Goal: Task Accomplishment & Management: Manage account settings

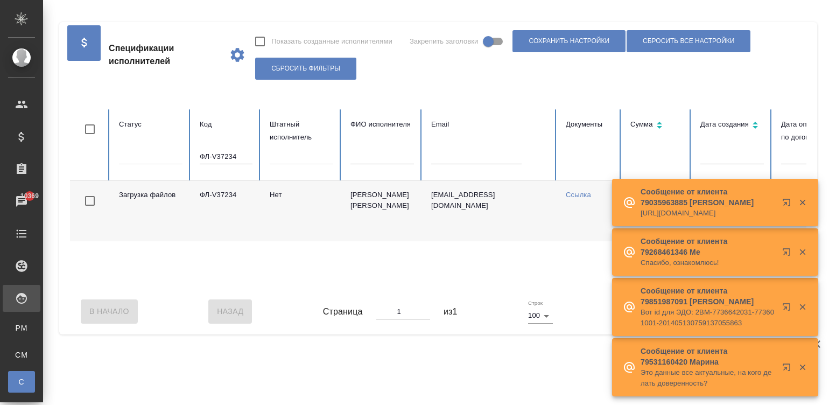
click at [226, 153] on input "ФЛ-V37234" at bounding box center [226, 156] width 53 height 15
paste input "8"
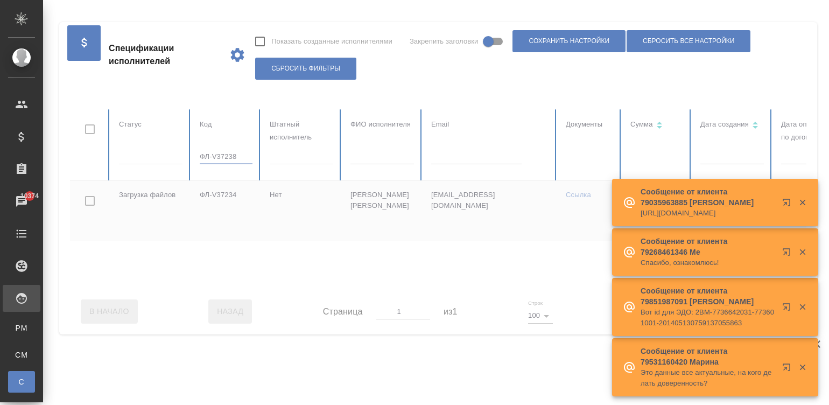
type input "ФЛ-V37238"
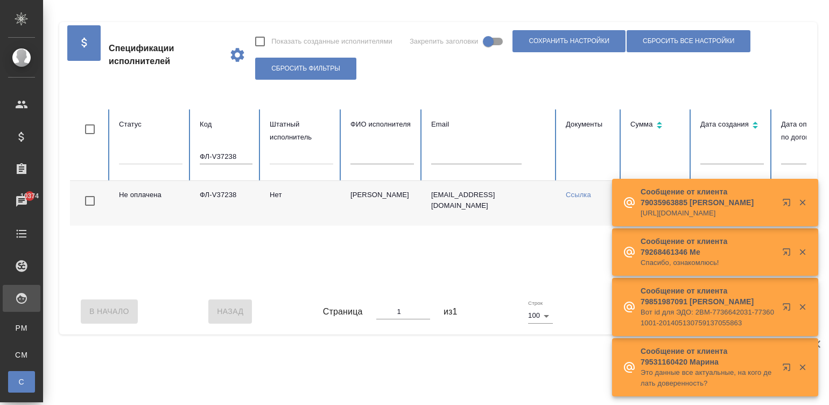
click at [580, 287] on div "Не оплачена ФЛ-V37238 Нет Вукмирович Драган 9191399568@yandex.ru Ссылка 16 500,…" at bounding box center [646, 235] width 1153 height 108
click at [567, 300] on div "В Начало Назад Страница 1 из 1 Строк 100 100 Вперед В Конец" at bounding box center [438, 311] width 737 height 45
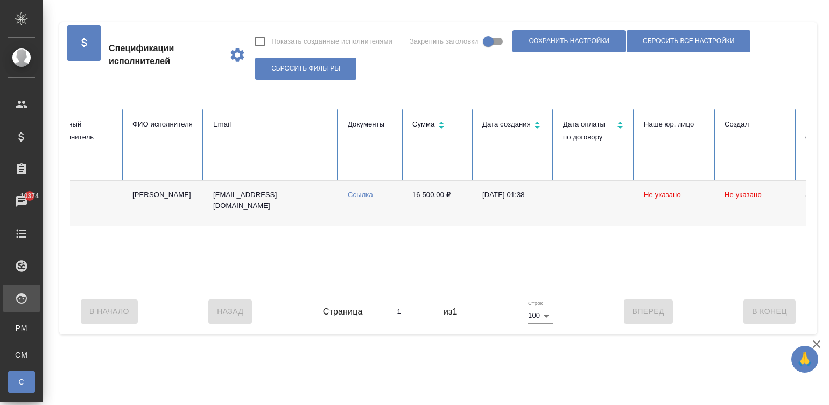
scroll to position [0, 57]
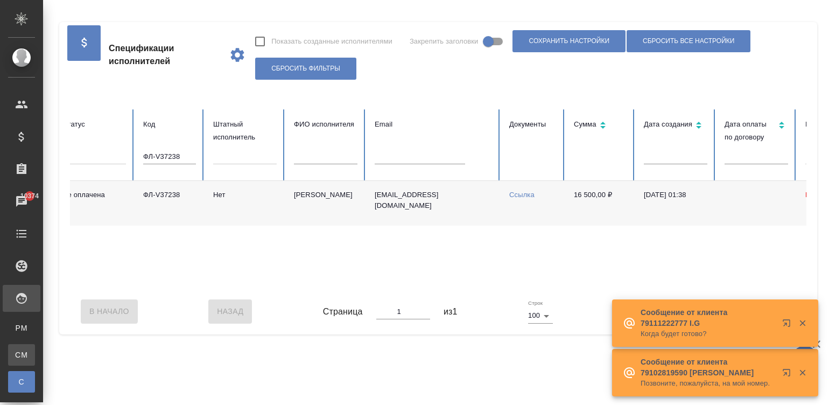
click at [16, 356] on div "Для CM/VM" at bounding box center [8, 354] width 16 height 11
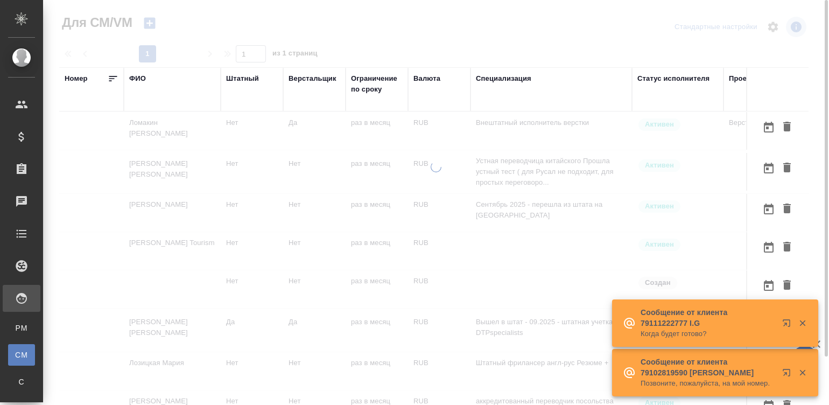
click at [541, 139] on td "Внештатный исполнитель верстки" at bounding box center [552, 131] width 162 height 38
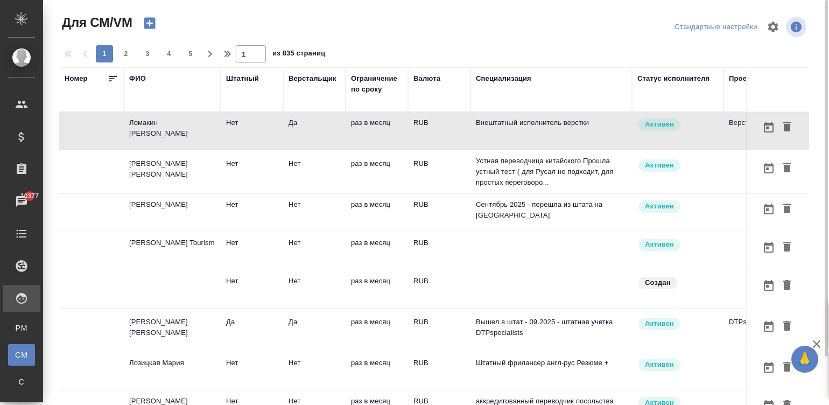
scroll to position [0, 188]
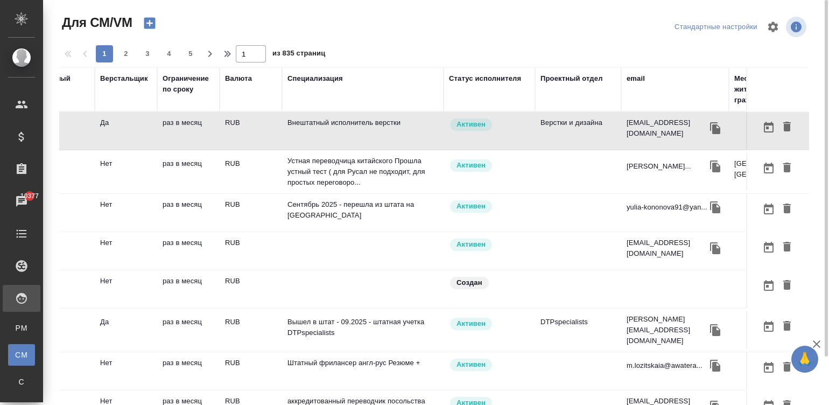
click at [635, 73] on div "email" at bounding box center [636, 78] width 18 height 11
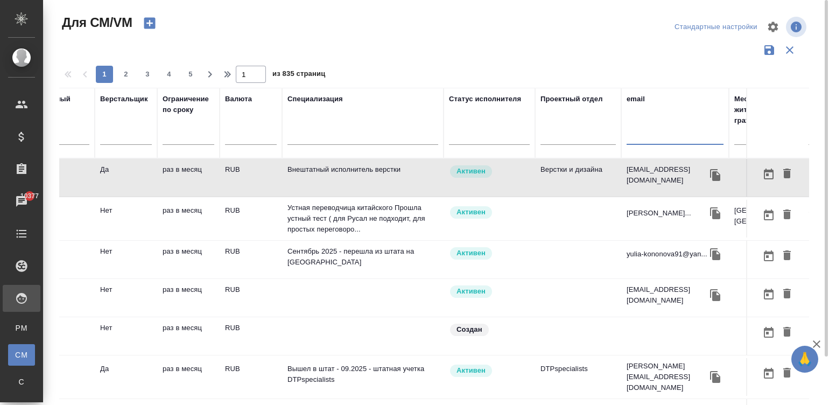
click at [659, 135] on input "text" at bounding box center [675, 137] width 97 height 13
paste input "irishka.ivi@gmail.com"
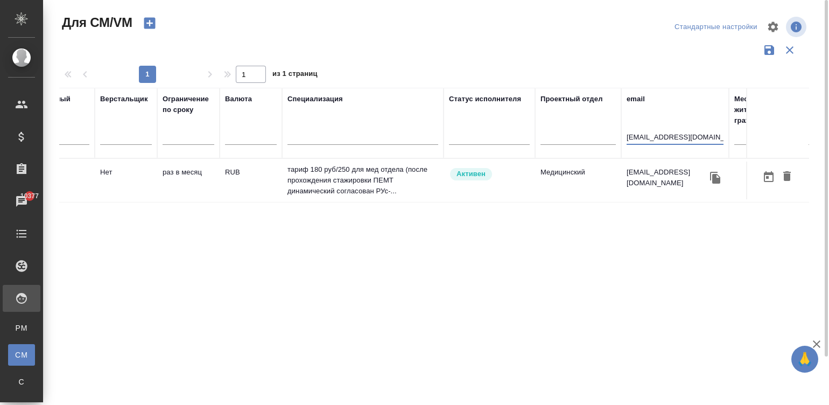
click at [262, 175] on td "RUB" at bounding box center [251, 181] width 62 height 38
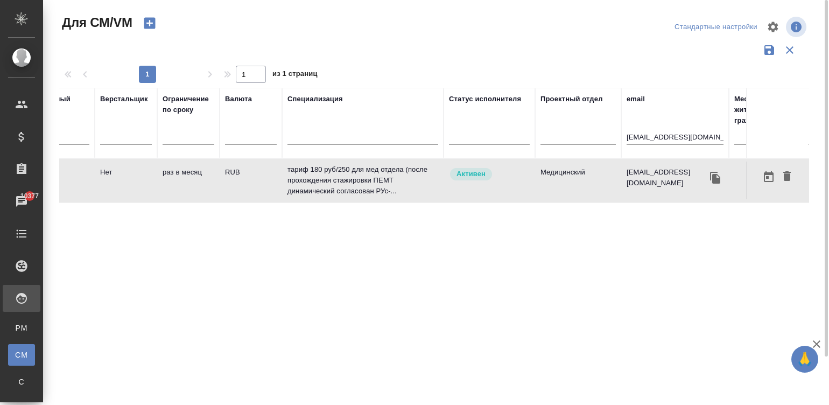
click at [262, 175] on td "RUB" at bounding box center [251, 181] width 62 height 38
click at [656, 134] on input "irishka.ivi@gmail.com" at bounding box center [675, 137] width 97 height 13
paste input "k.dolgova@awatera"
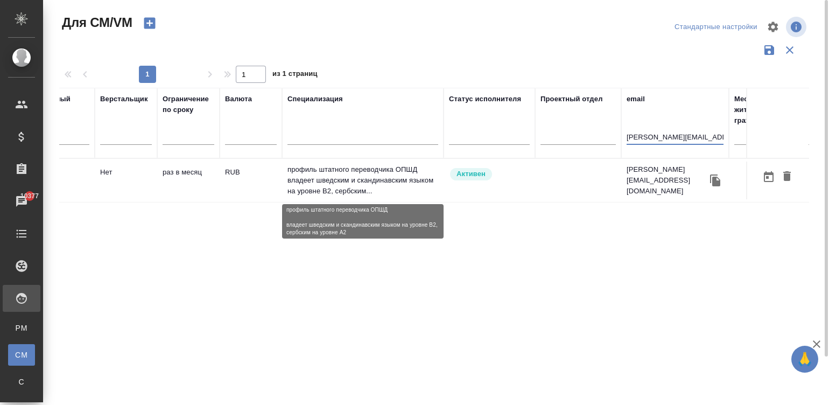
type input "k.dolgova@awatera.com"
click at [326, 165] on p "профиль штатного переводчика ОПШД владеет шведским и скандинавским языком на ур…" at bounding box center [363, 180] width 151 height 32
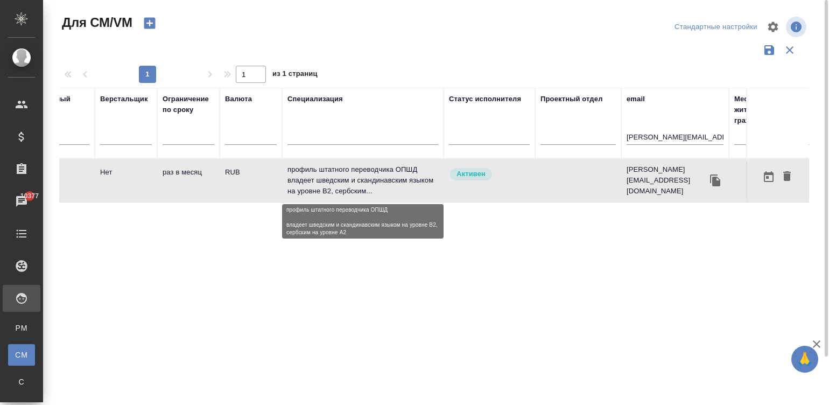
click at [326, 165] on p "профиль штатного переводчика ОПШД владеет шведским и скандинавским языком на ур…" at bounding box center [363, 180] width 151 height 32
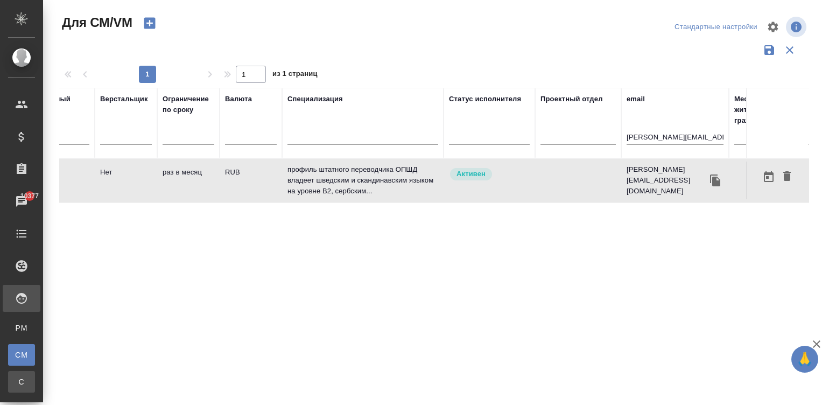
click at [26, 372] on link "С Спецификации" at bounding box center [21, 382] width 27 height 22
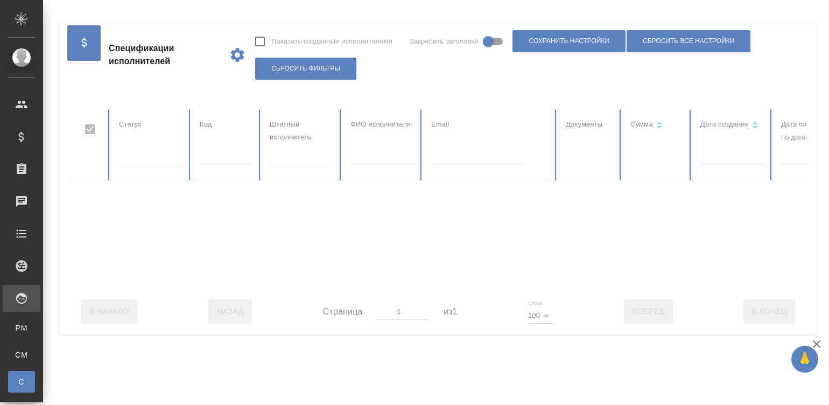
checkbox input "false"
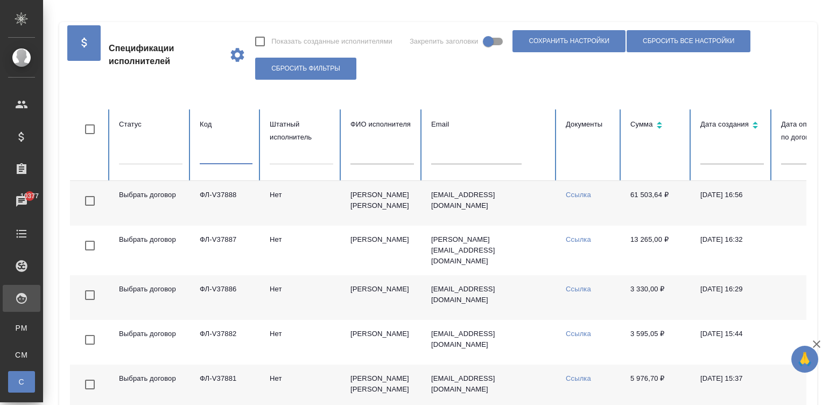
click at [216, 160] on input "text" at bounding box center [226, 156] width 53 height 15
paste input "ФЛ-V37350"
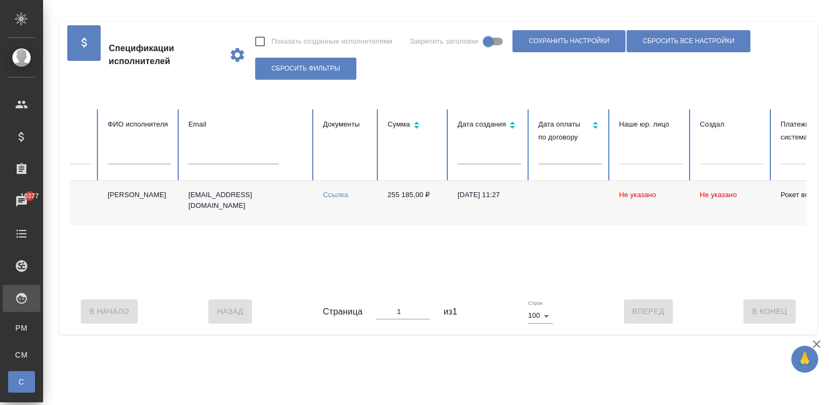
scroll to position [0, 224]
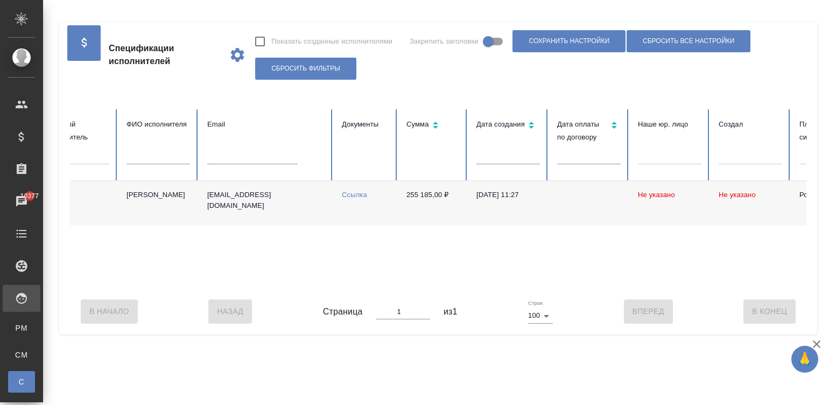
click at [313, 213] on td "maxiaolong@mail.ru" at bounding box center [266, 203] width 135 height 45
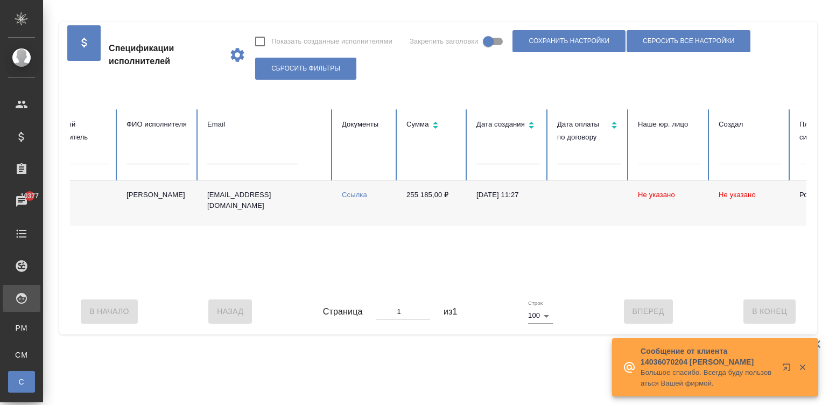
click at [140, 288] on div "Не оплачена ФЛ-V37350 Нет Прохоров Максим maxiaolong@mail.ru Ссылка 255 185,00 …" at bounding box center [422, 235] width 1153 height 108
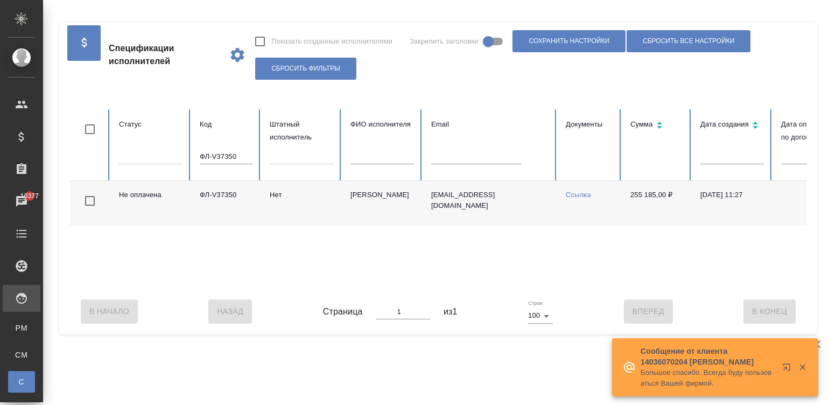
click at [208, 157] on input "ФЛ-V37350" at bounding box center [226, 156] width 53 height 15
paste input "5619"
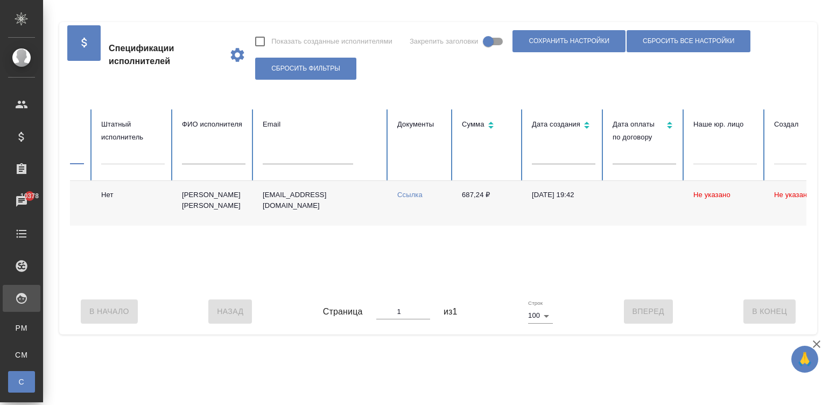
scroll to position [0, 153]
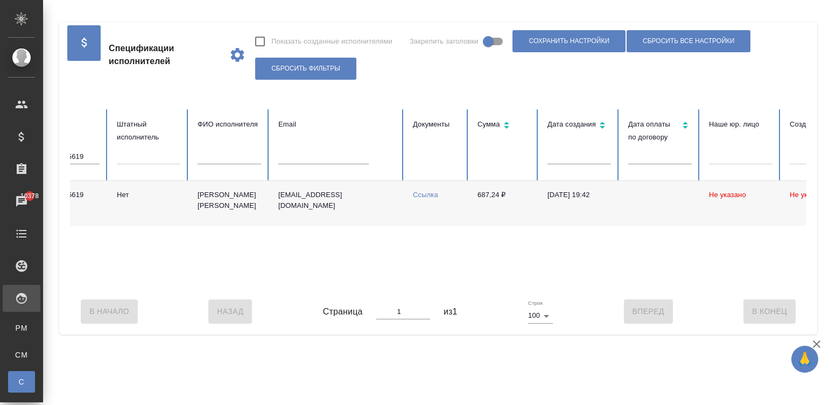
click at [195, 202] on td "Кулюшина Татьяна" at bounding box center [229, 203] width 81 height 45
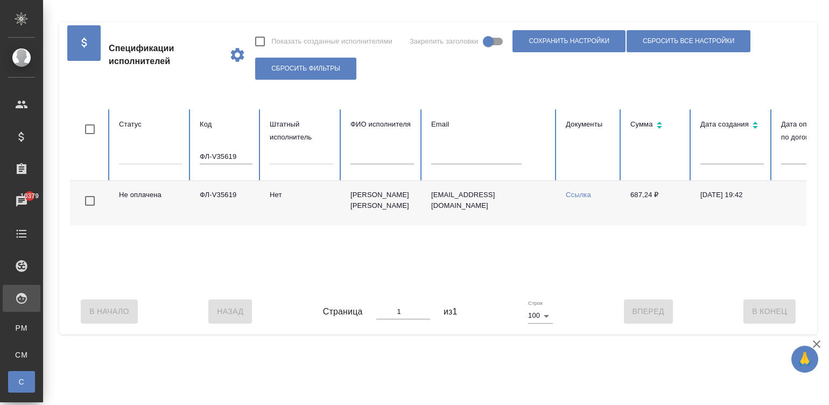
click at [245, 160] on input "ФЛ-V35619" at bounding box center [226, 156] width 53 height 15
paste input "irimche@mail.ru"
type input "irimche@mail.r"
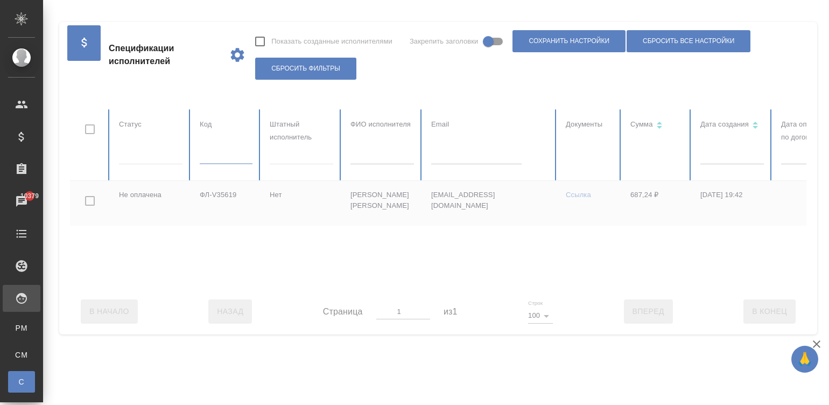
checkbox input "true"
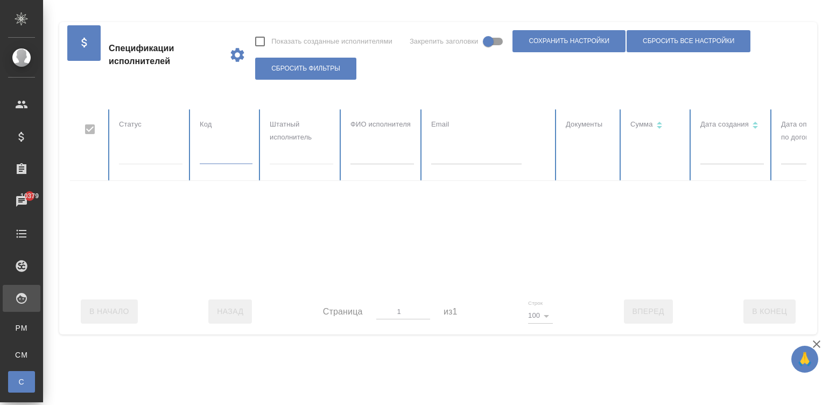
scroll to position [0, 416]
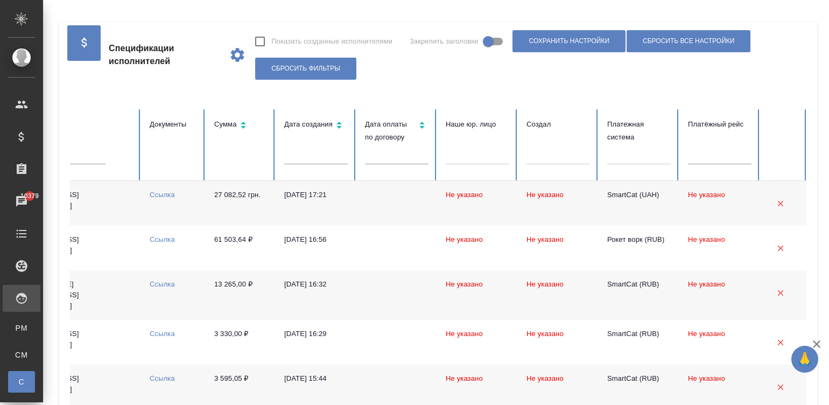
checkbox input "false"
click at [280, 296] on td "30.09.2025, 16:32" at bounding box center [316, 295] width 81 height 50
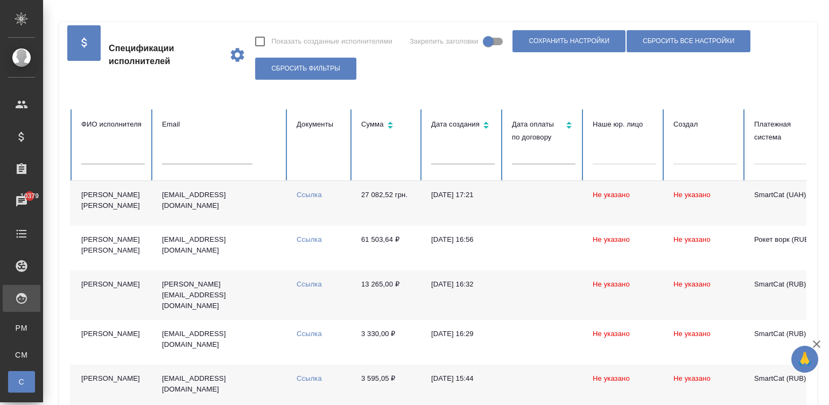
scroll to position [0, 147]
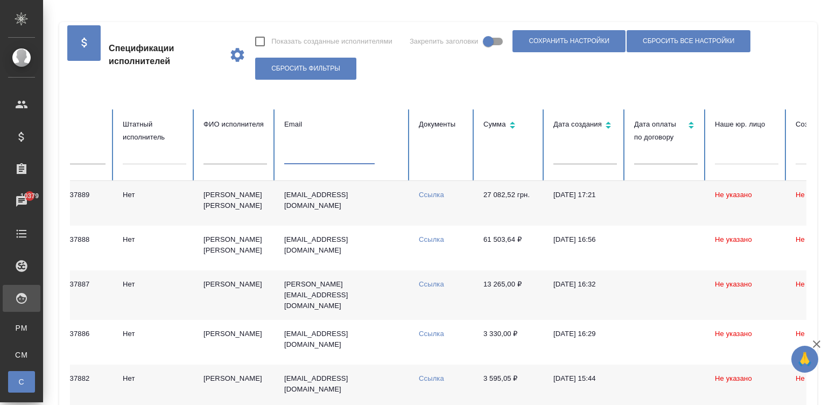
click at [305, 156] on input "text" at bounding box center [329, 156] width 90 height 15
paste input "irimche@mail.ru"
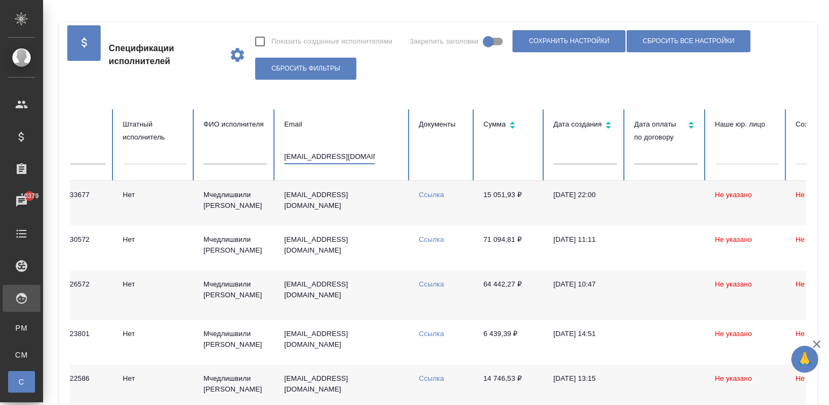
click at [412, 216] on td "Ссылка" at bounding box center [442, 203] width 65 height 45
click at [349, 154] on input "irimche@mail.ru" at bounding box center [329, 156] width 90 height 15
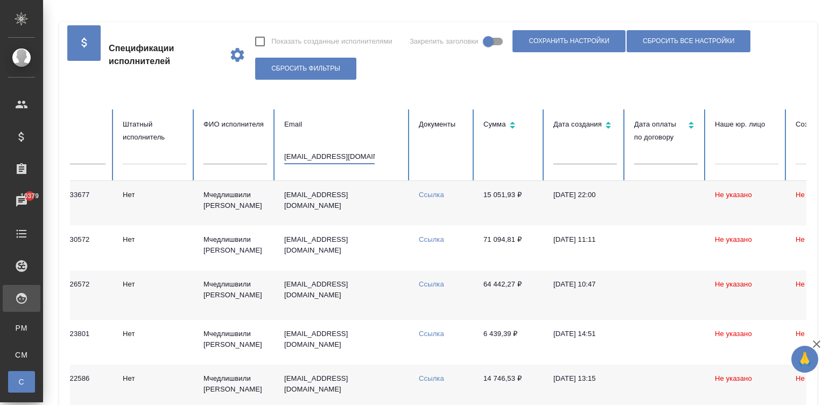
paste input "armine-queen"
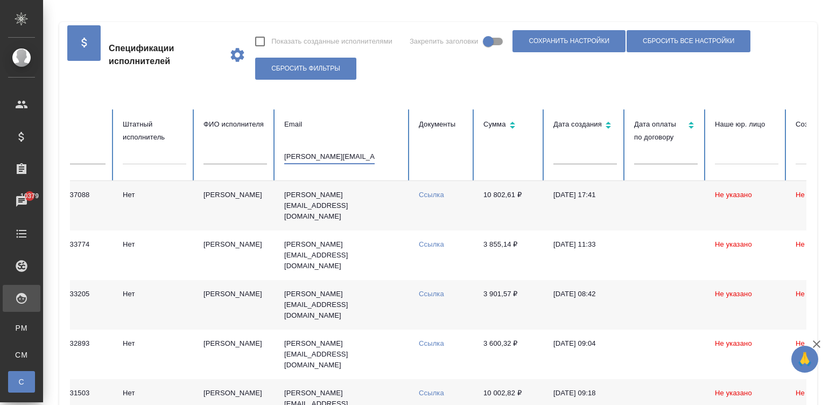
type input "armine-queen@mail.ru"
click at [235, 205] on td "Галстян Армине Спартаковна" at bounding box center [235, 206] width 81 height 50
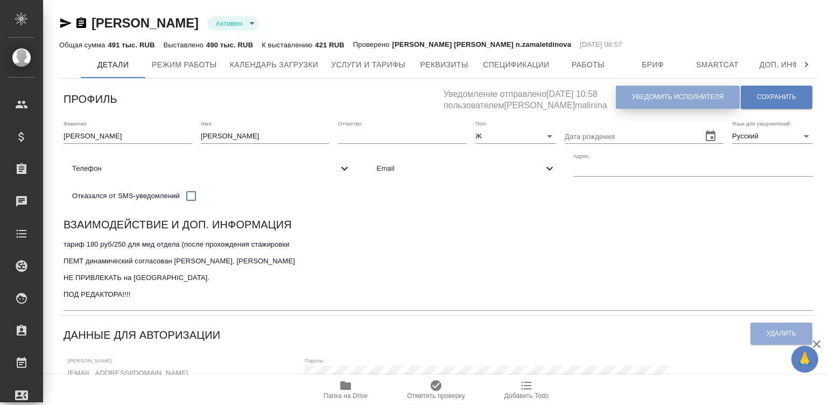
click at [688, 100] on span "Уведомить исполнителя" at bounding box center [678, 97] width 92 height 9
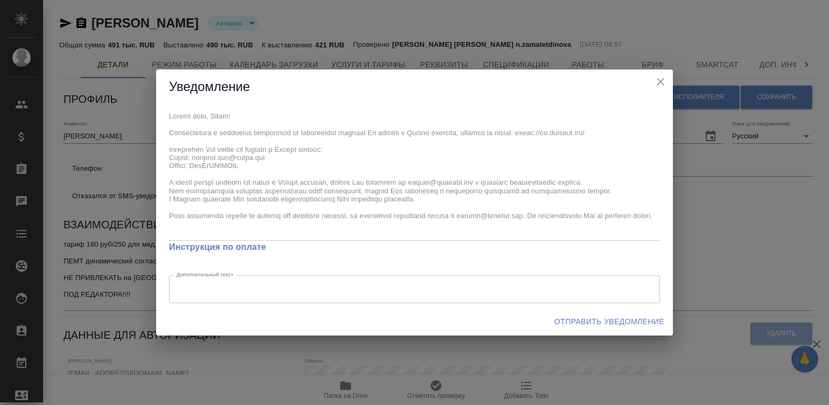
click at [171, 93] on div "Уведомление x Инструкция по оплате Дополнительный текст x Дополнительный текст …" at bounding box center [414, 202] width 517 height 267
click at [612, 320] on span "Отправить уведомление" at bounding box center [610, 321] width 110 height 13
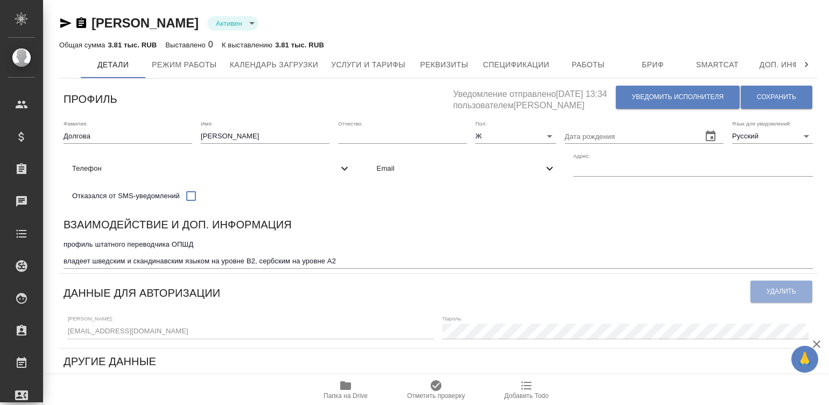
type input "active"
click at [680, 99] on span "Уведомить исполнителя" at bounding box center [678, 97] width 92 height 9
type textarea "Добрый день, Ксения! Ознакомиться с подробной информацией по выполненным работа…"
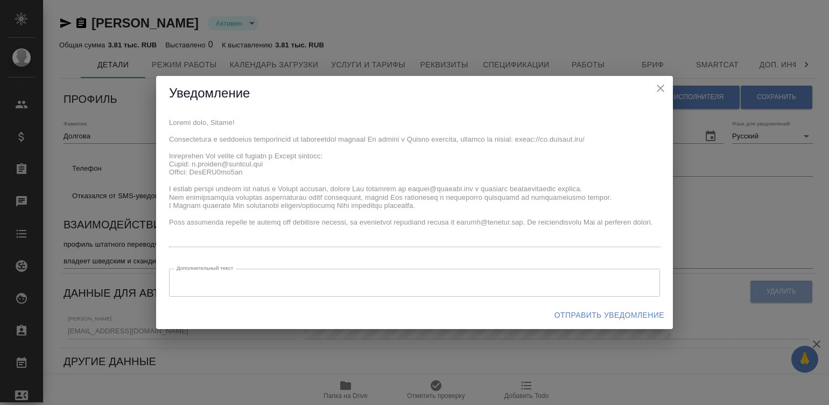
click at [153, 110] on div "Уведомление x Дополнительный текст x Дополнительный текст Отправить уведомление" at bounding box center [414, 202] width 829 height 405
click at [617, 314] on span "Отправить уведомление" at bounding box center [610, 315] width 110 height 13
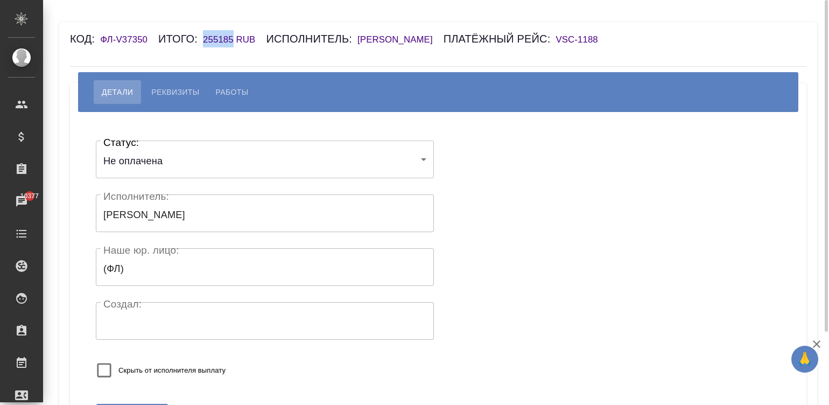
drag, startPoint x: 233, startPoint y: 37, endPoint x: 202, endPoint y: 37, distance: 31.2
click at [202, 37] on div "Код: ФЛ-V37350 Итого: 255185 RUB Исполнитель: Прохоров Максим Платёжный рейс: V…" at bounding box center [377, 38] width 614 height 17
copy h6 "255185"
click at [173, 89] on span "Реквизиты" at bounding box center [175, 92] width 48 height 13
click at [162, 91] on span "Реквизиты" at bounding box center [175, 92] width 48 height 13
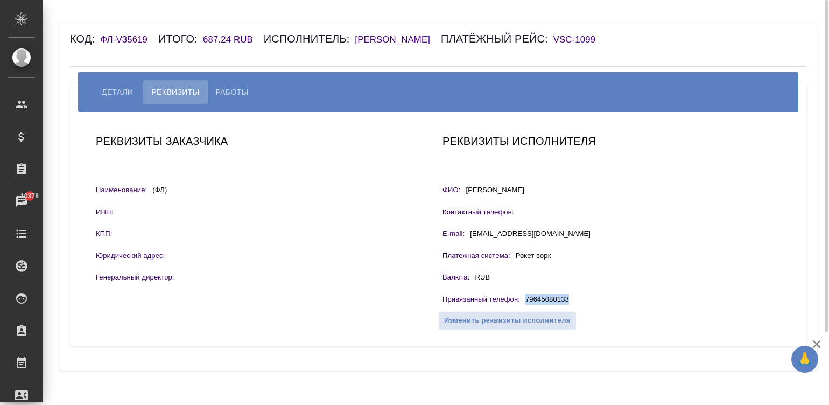
drag, startPoint x: 581, startPoint y: 296, endPoint x: 520, endPoint y: 298, distance: 60.9
click at [520, 298] on div "Привязанный телефон : 79645080133" at bounding box center [612, 300] width 338 height 13
copy div "79645080133"
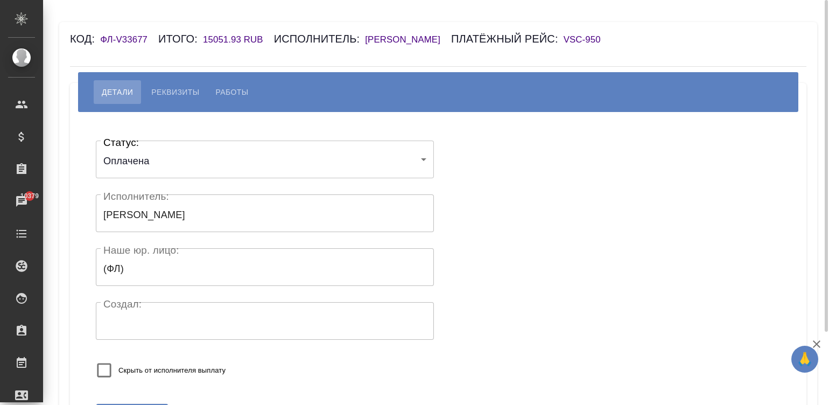
click at [423, 33] on div "Код: ФЛ-V33677 Итого: 15051.93 RUB Исполнитель: [PERSON_NAME] рейс: VSC-950" at bounding box center [377, 38] width 614 height 17
click at [437, 36] on h6 "[PERSON_NAME]" at bounding box center [408, 39] width 86 height 10
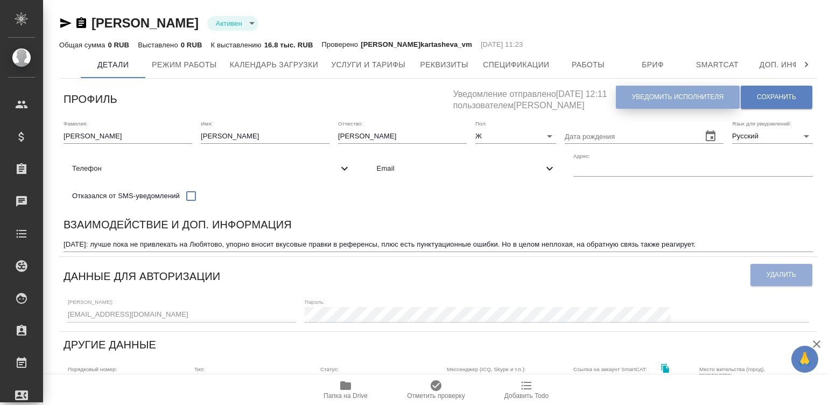
click at [630, 97] on button "Уведомить исполнителя" at bounding box center [678, 97] width 124 height 23
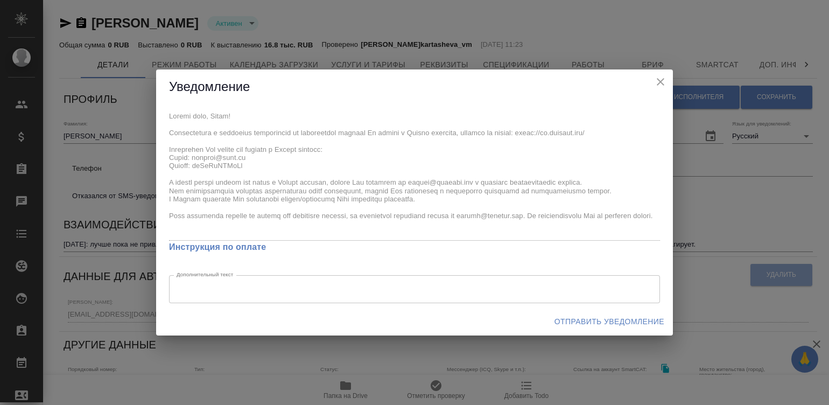
click at [162, 115] on div "x Инструкция по оплате Дополнительный текст x Дополнительный текст" at bounding box center [414, 205] width 517 height 203
click at [587, 323] on span "Отправить уведомление" at bounding box center [610, 321] width 110 height 13
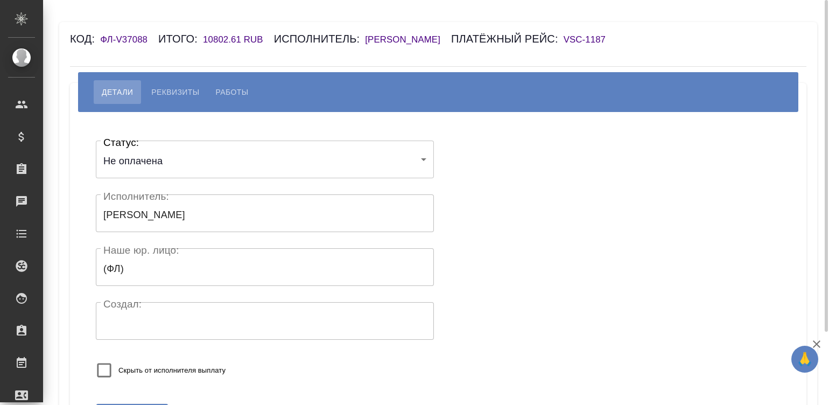
click at [468, 32] on div "Код: ФЛ-V37088 Итого: 10802.61 RUB Исполнитель: [PERSON_NAME] Платёжный рейс: V…" at bounding box center [377, 38] width 614 height 17
click at [451, 38] on h6 "[PERSON_NAME]" at bounding box center [408, 39] width 86 height 10
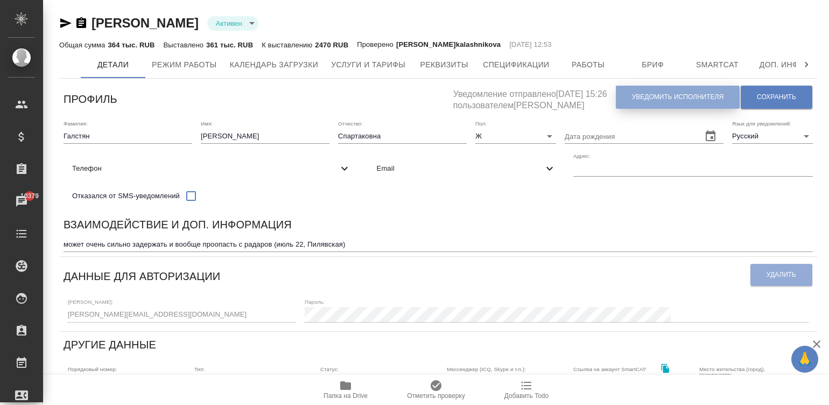
click at [657, 99] on span "Уведомить исполнителя" at bounding box center [678, 97] width 92 height 9
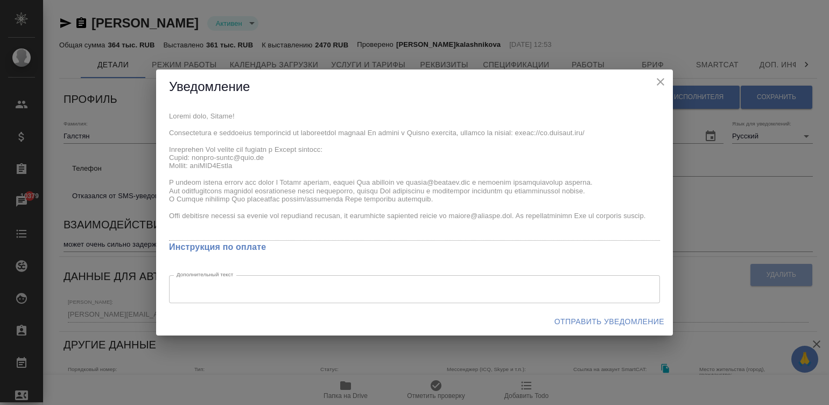
click at [156, 112] on div "Уведомление x Инструкция по оплате Дополнительный текст x Дополнительный текст …" at bounding box center [414, 202] width 829 height 405
click at [608, 320] on span "Отправить уведомление" at bounding box center [610, 321] width 110 height 13
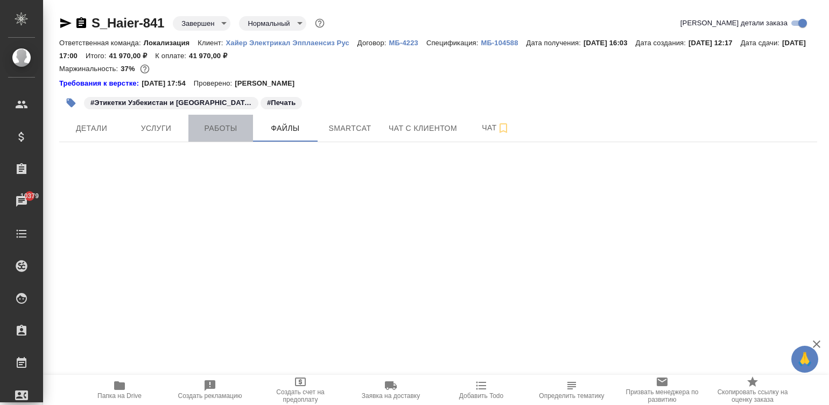
click at [226, 130] on span "Работы" at bounding box center [221, 128] width 52 height 13
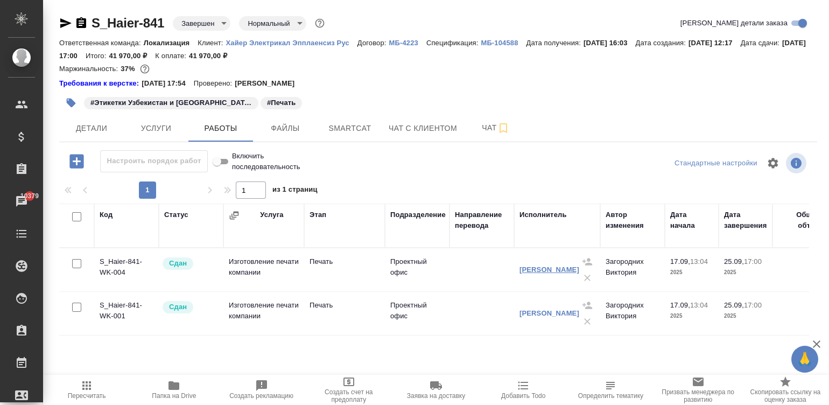
click at [547, 269] on link "Микута Янис" at bounding box center [550, 269] width 60 height 8
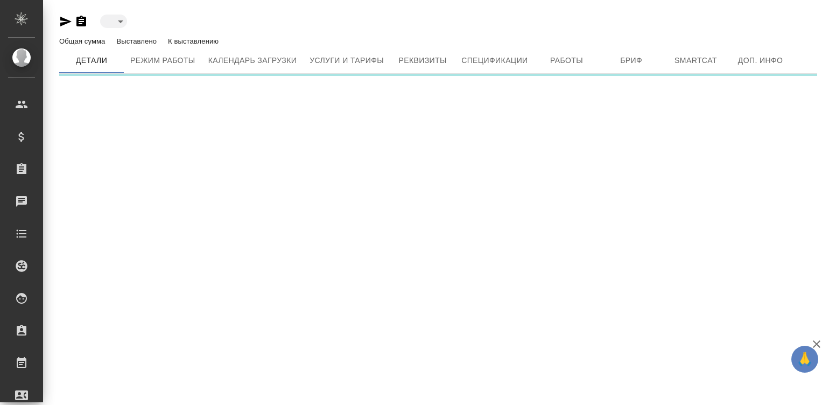
type input "active"
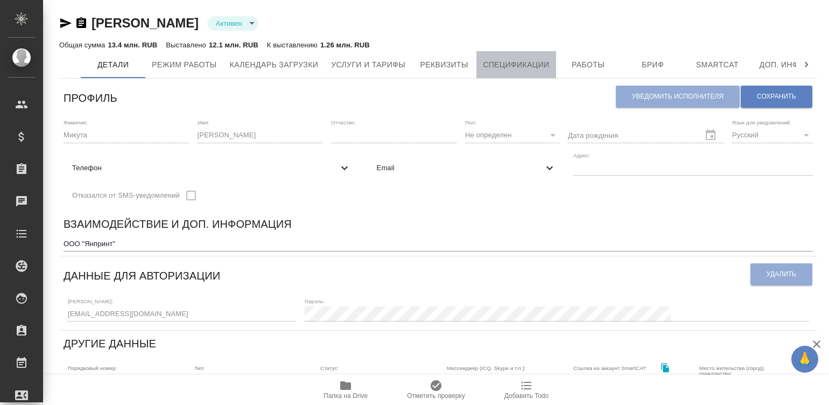
click at [500, 69] on span "Спецификации" at bounding box center [516, 64] width 66 height 13
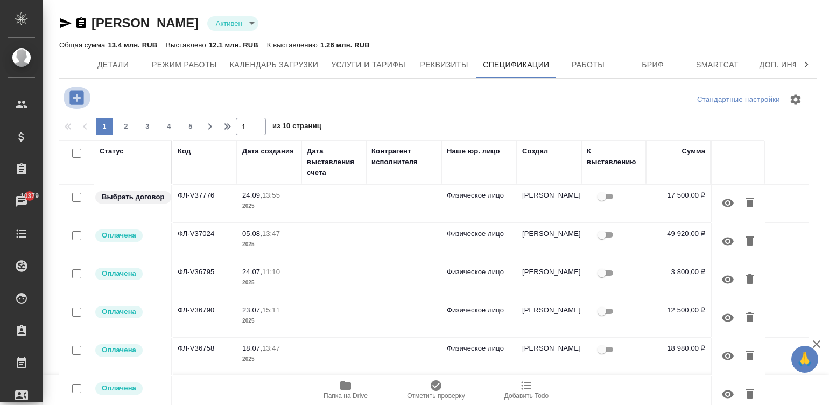
click at [70, 89] on icon "button" at bounding box center [76, 97] width 19 height 19
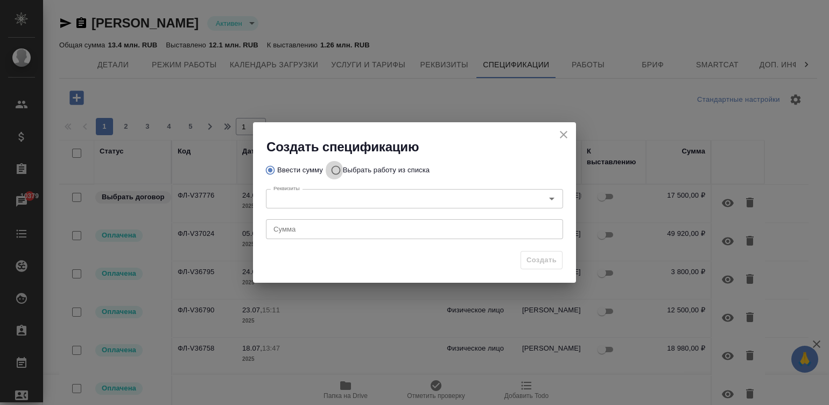
click at [332, 170] on input "Выбрать работу из списка" at bounding box center [334, 170] width 17 height 20
radio input "true"
radio input "false"
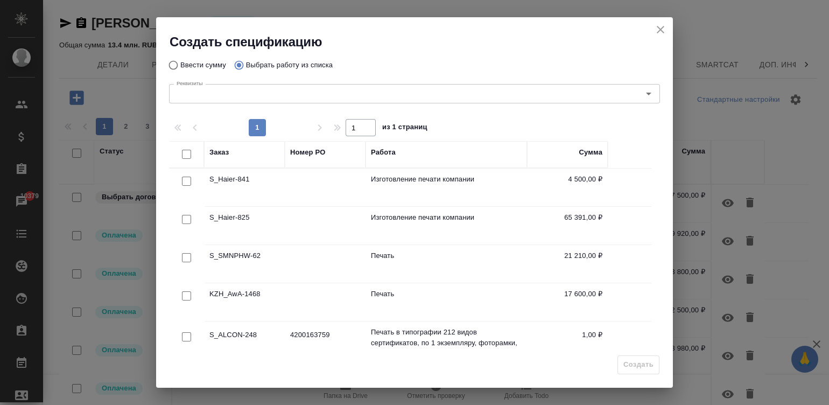
click at [182, 177] on input "checkbox" at bounding box center [186, 181] width 9 height 9
checkbox input "true"
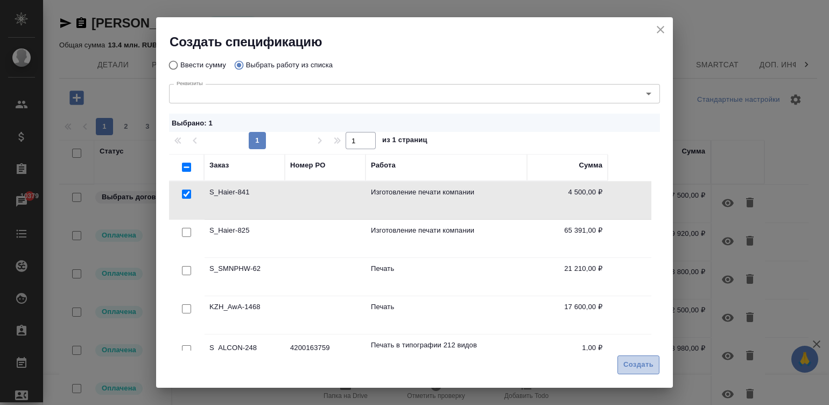
click at [634, 363] on span "Создать" at bounding box center [639, 365] width 30 height 12
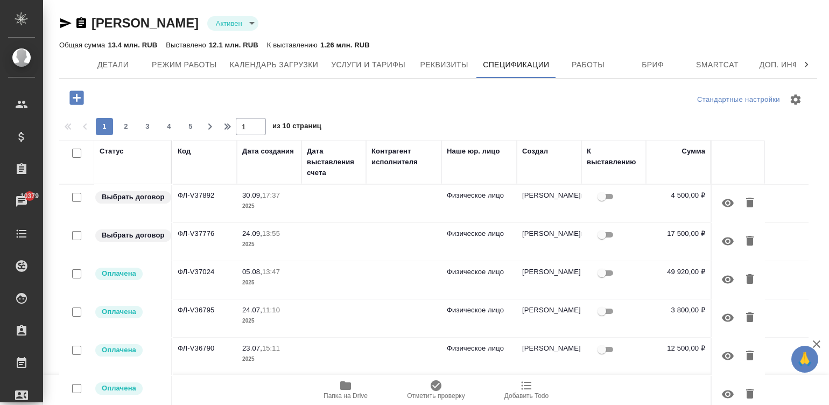
click at [284, 193] on span "30.09, 17:37" at bounding box center [269, 195] width 54 height 11
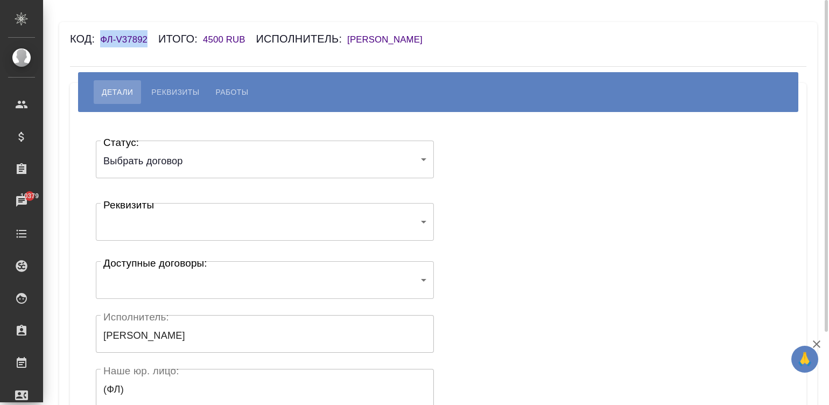
drag, startPoint x: 151, startPoint y: 41, endPoint x: 100, endPoint y: 44, distance: 51.2
click at [100, 44] on div "Код: ФЛ-V37892 Итого: 4500 RUB Исполнитель: [PERSON_NAME]" at bounding box center [377, 38] width 614 height 17
copy h6 "ФЛ-V37892"
click at [120, 160] on body "🙏 .cls-1 fill:#fff; AWATERA [PERSON_NAME][PERSON_NAME] Спецификации Заказы 1037…" at bounding box center [414, 202] width 829 height 405
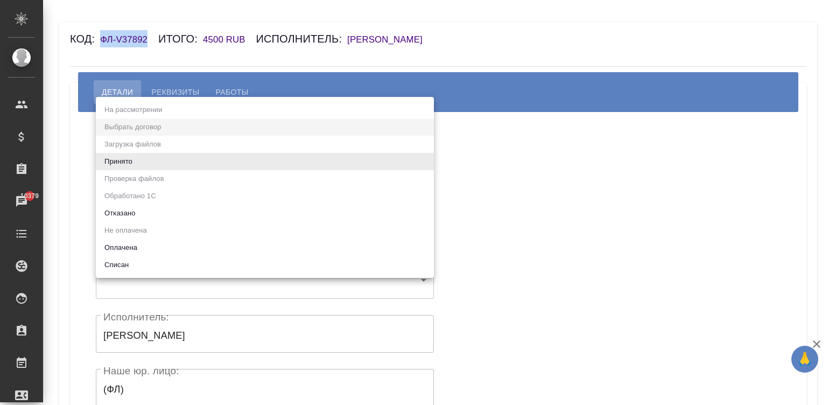
click at [167, 245] on li "Оплачена" at bounding box center [265, 247] width 338 height 17
type input "payed"
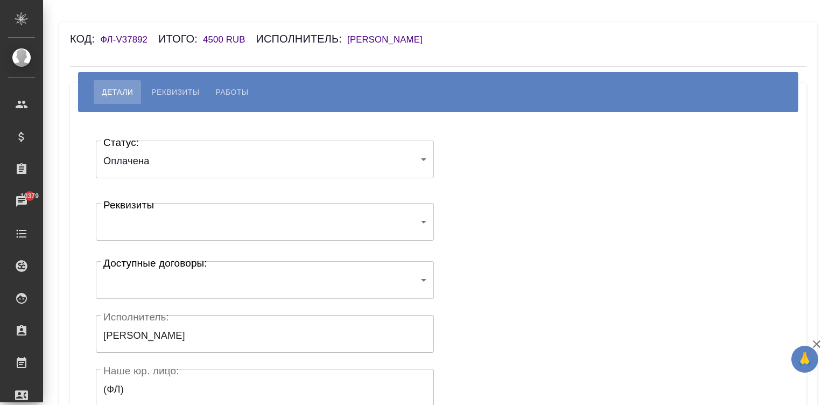
click at [524, 181] on div "Статус: Оплачена payed Статус: Реквизиты ​ Реквизиты Доступные договоры: ​ Дост…" at bounding box center [439, 322] width 694 height 389
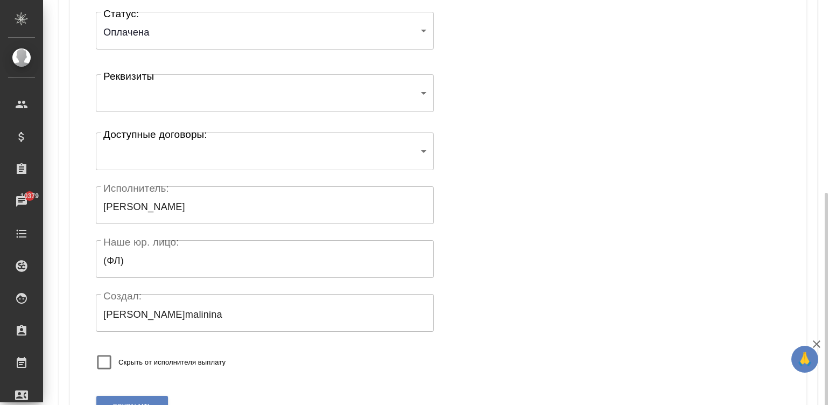
scroll to position [194, 0]
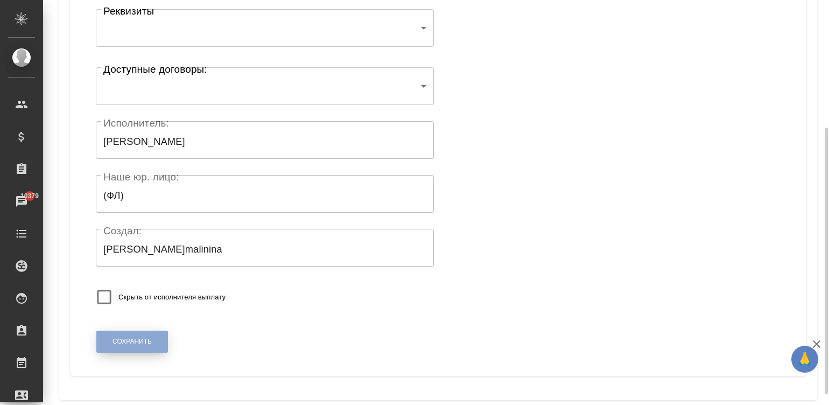
click at [130, 340] on span "Сохранить" at bounding box center [132, 341] width 39 height 9
